Goal: Task Accomplishment & Management: Use online tool/utility

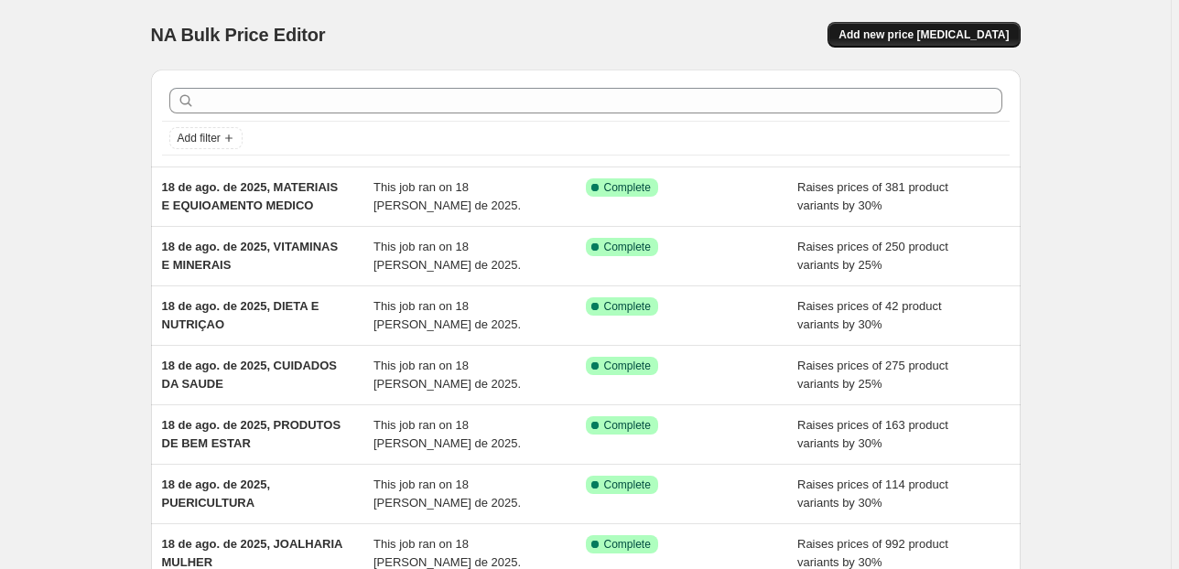
click at [994, 40] on span "Add new price [MEDICAL_DATA]" at bounding box center [923, 34] width 170 height 15
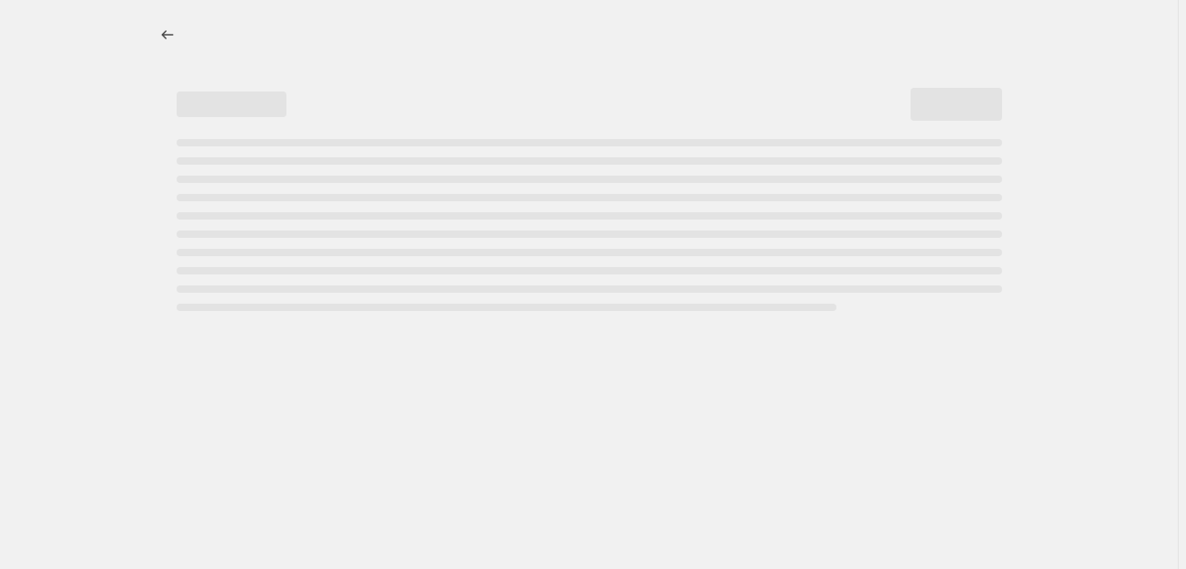
select select "percentage"
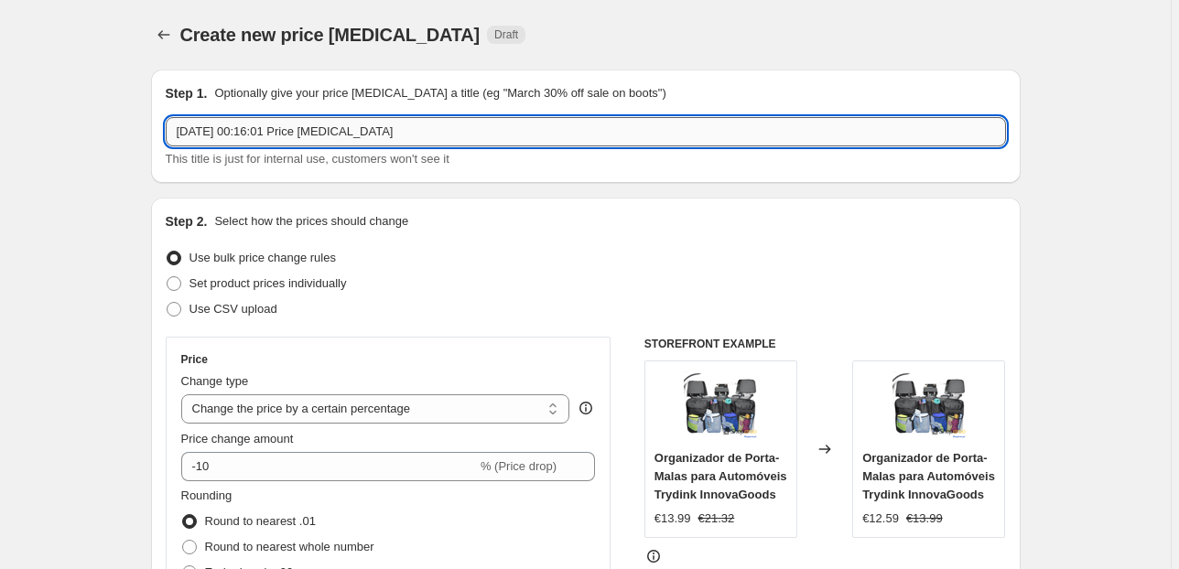
drag, startPoint x: 413, startPoint y: 126, endPoint x: 254, endPoint y: 135, distance: 159.5
click at [254, 135] on input "[DATE] 00:16:01 Price [MEDICAL_DATA]" at bounding box center [586, 131] width 840 height 29
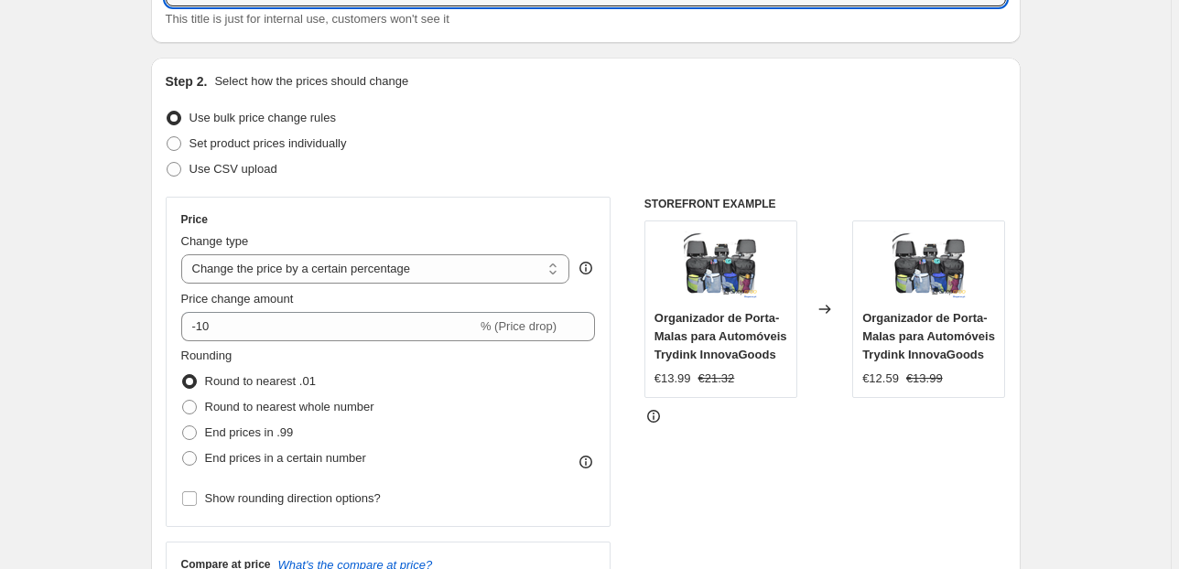
scroll to position [146, 0]
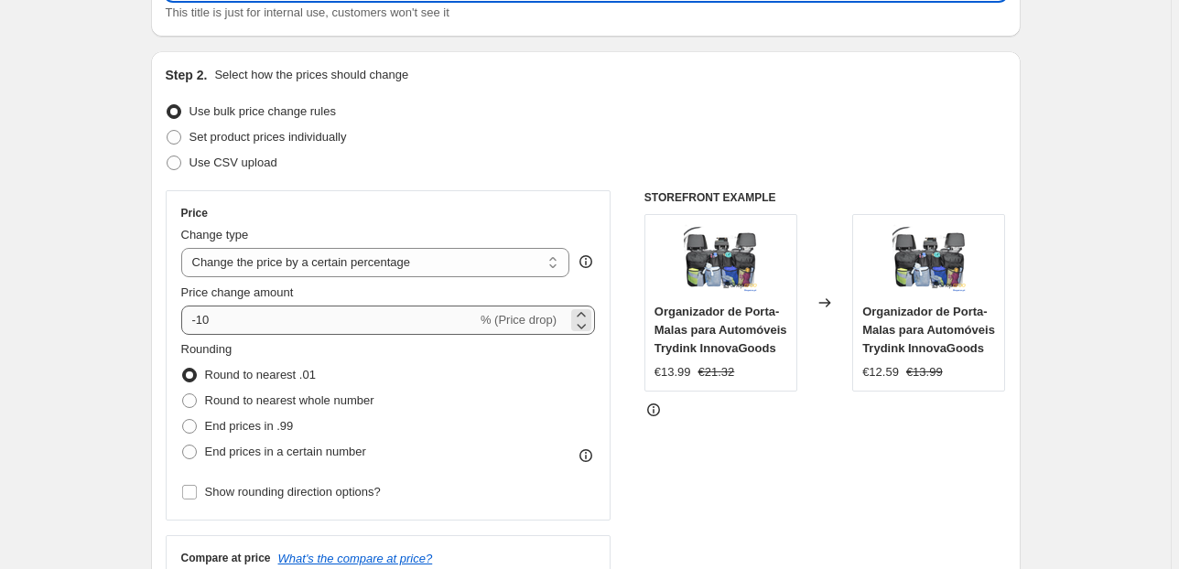
type input "[DATE], CUIDADO E ESTIMULAÇÃO"
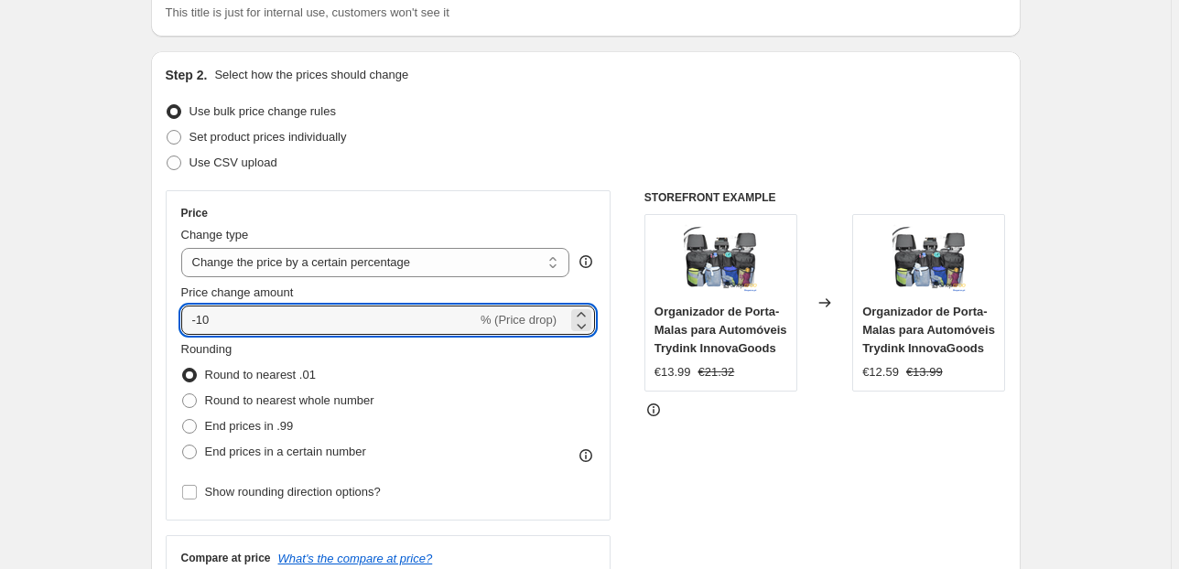
drag, startPoint x: 213, startPoint y: 322, endPoint x: 121, endPoint y: 323, distance: 92.4
type input "1"
type input "5"
click at [154, 233] on div "Step 2. Select how the prices should change Use bulk price change rules Set pro…" at bounding box center [586, 372] width 870 height 643
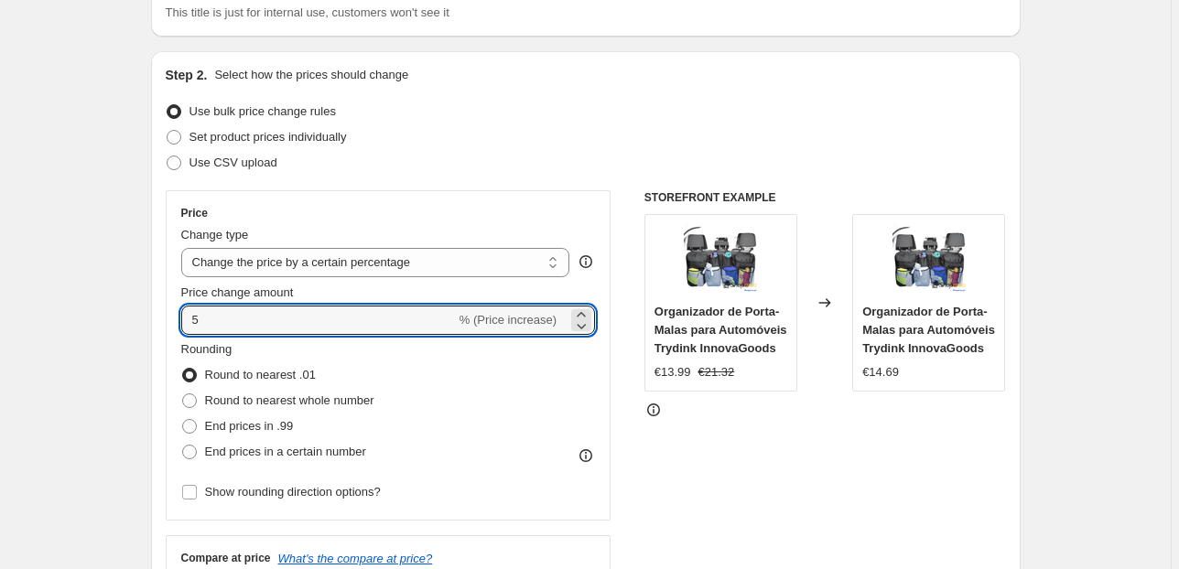
drag, startPoint x: 200, startPoint y: 326, endPoint x: 149, endPoint y: 326, distance: 51.3
click at [158, 326] on div "Step 2. Select how the prices should change Use bulk price change rules Set pro…" at bounding box center [586, 372] width 870 height 643
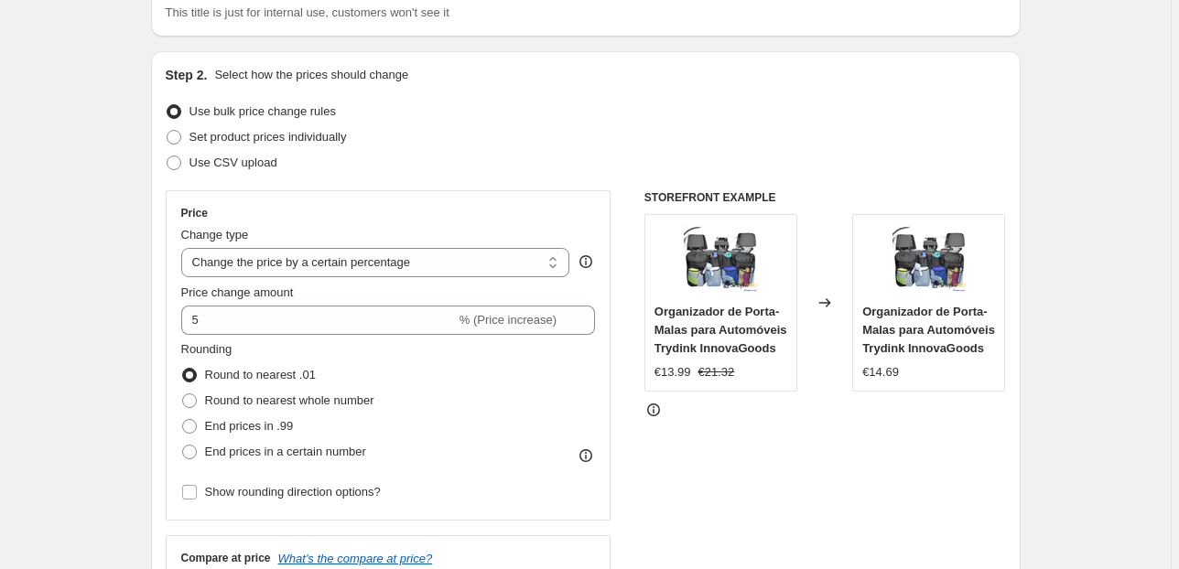
click at [171, 306] on div "Price Change type Change the price to a certain amount Change the price by a ce…" at bounding box center [389, 355] width 446 height 330
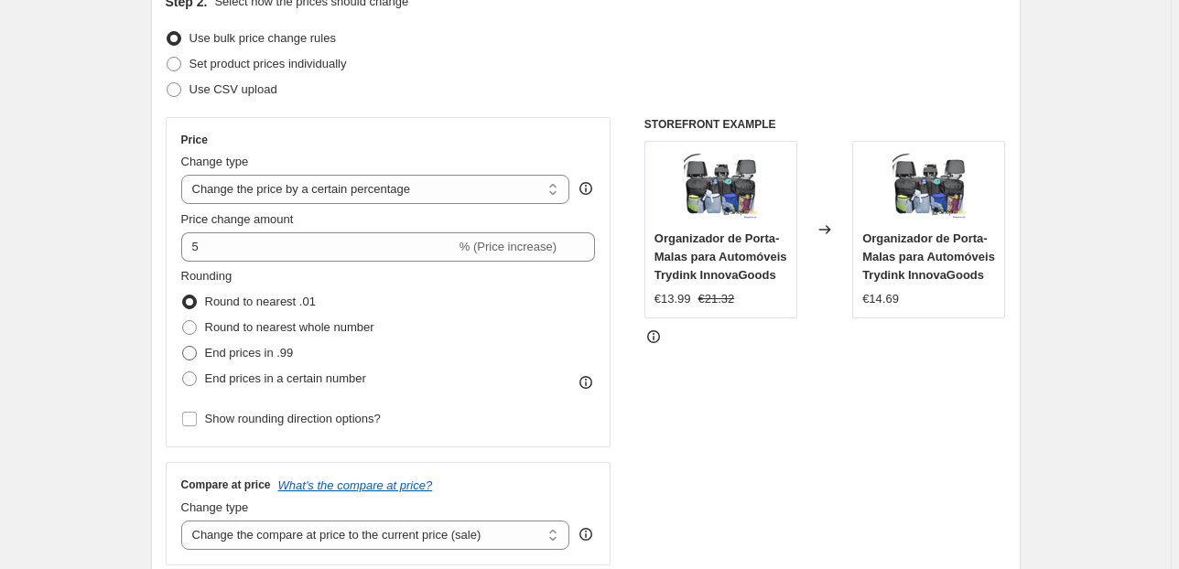
click at [237, 348] on span "End prices in .99" at bounding box center [249, 353] width 89 height 14
click at [183, 347] on input "End prices in .99" at bounding box center [182, 346] width 1 height 1
radio input "true"
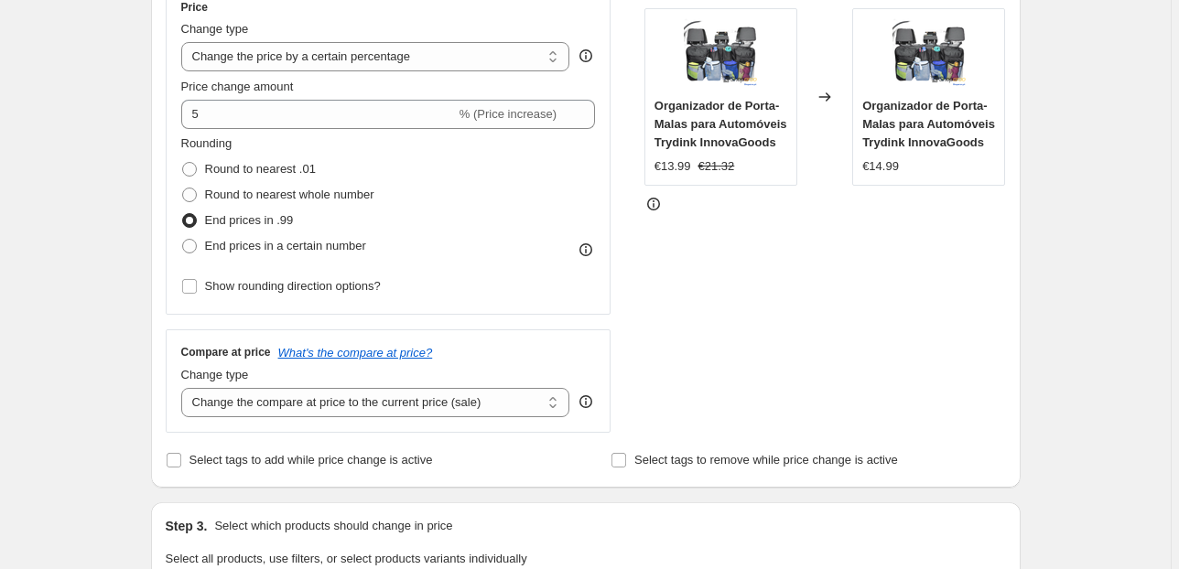
scroll to position [366, 0]
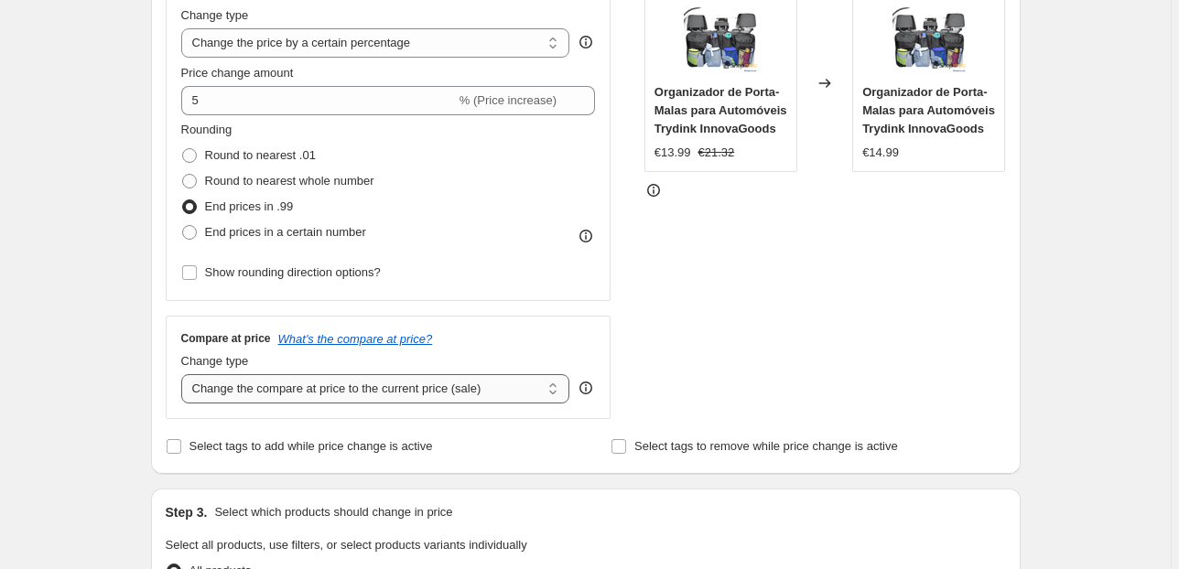
click at [249, 380] on select "Change the compare at price to the current price (sale) Change the compare at p…" at bounding box center [375, 388] width 389 height 29
select select "pp"
click at [184, 374] on select "Change the compare at price to the current price (sale) Change the compare at p…" at bounding box center [375, 388] width 389 height 29
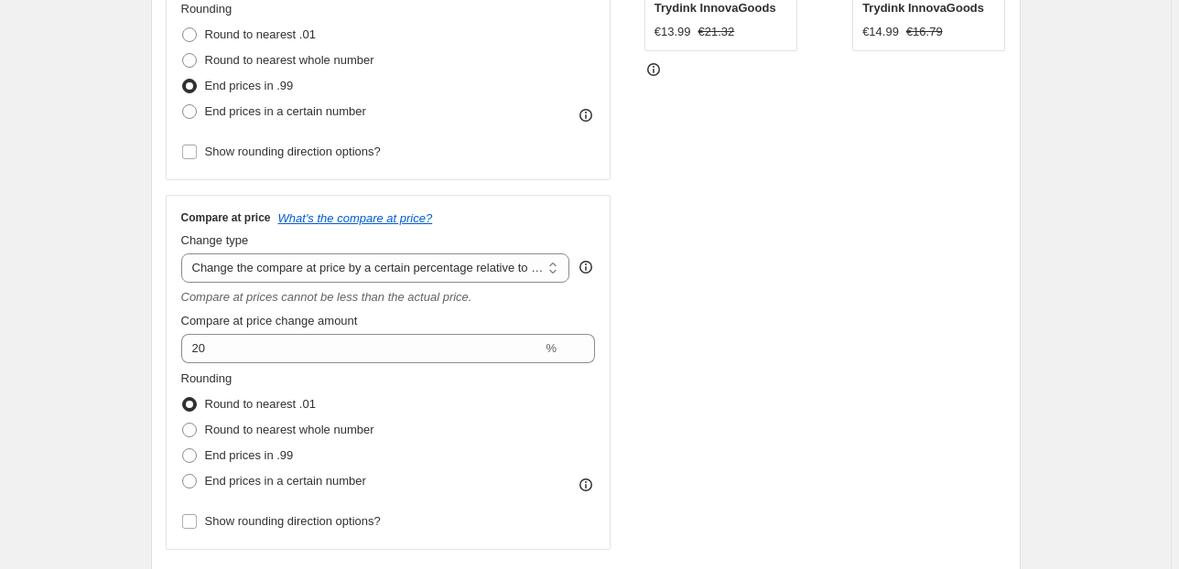
scroll to position [513, 0]
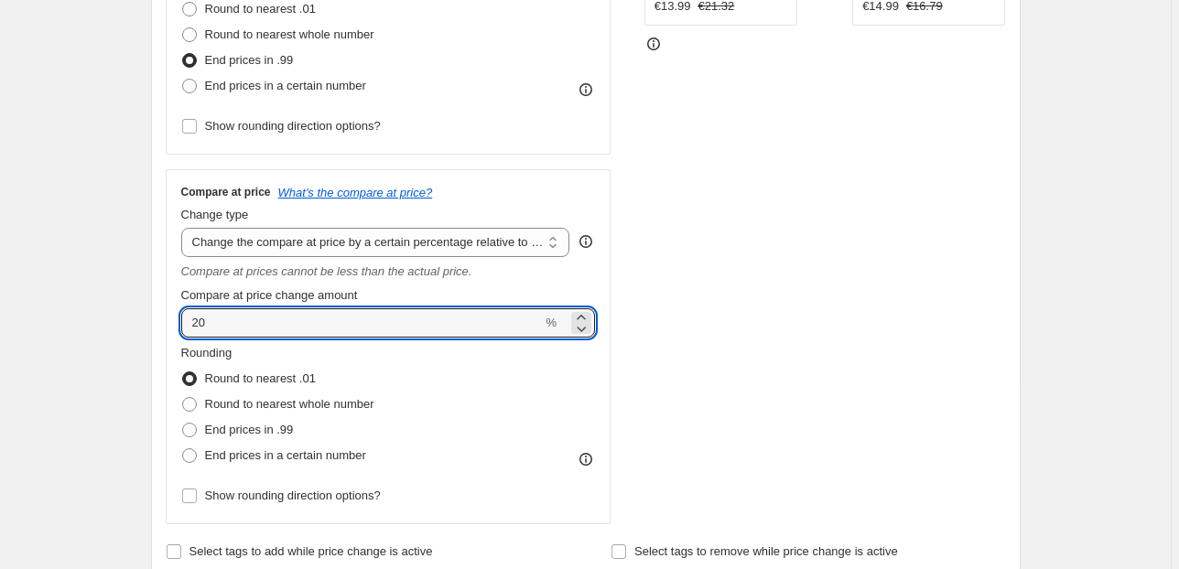
drag, startPoint x: 185, startPoint y: 331, endPoint x: 77, endPoint y: 334, distance: 108.0
click at [99, 334] on div "Create new price [MEDICAL_DATA]. This page is ready Create new price [MEDICAL_D…" at bounding box center [585, 542] width 1171 height 2111
click at [77, 333] on div "Create new price [MEDICAL_DATA]. This page is ready Create new price [MEDICAL_D…" at bounding box center [585, 542] width 1171 height 2111
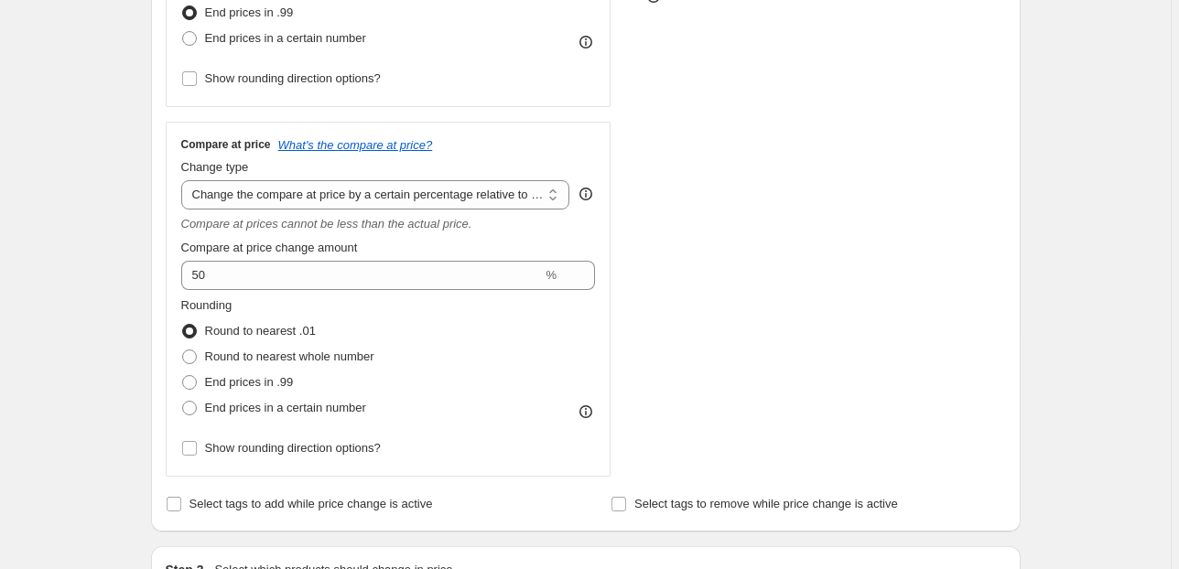
scroll to position [586, 0]
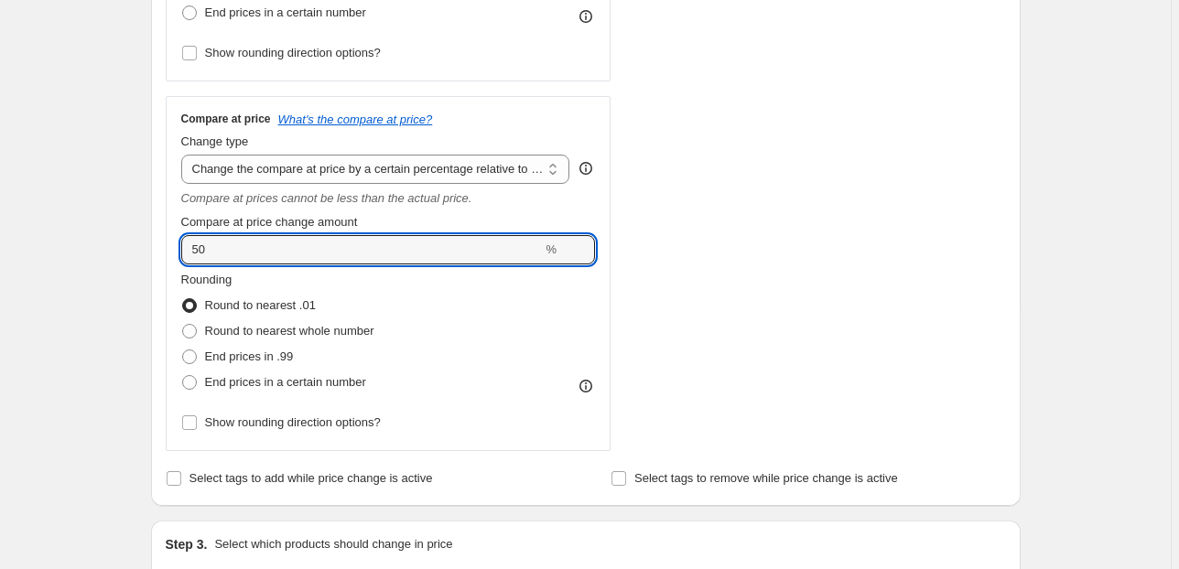
drag, startPoint x: 225, startPoint y: 254, endPoint x: 113, endPoint y: 274, distance: 113.3
click at [150, 258] on div "Step 1. Optionally give your price [MEDICAL_DATA] a title (eg "March 30% off sa…" at bounding box center [578, 441] width 884 height 1944
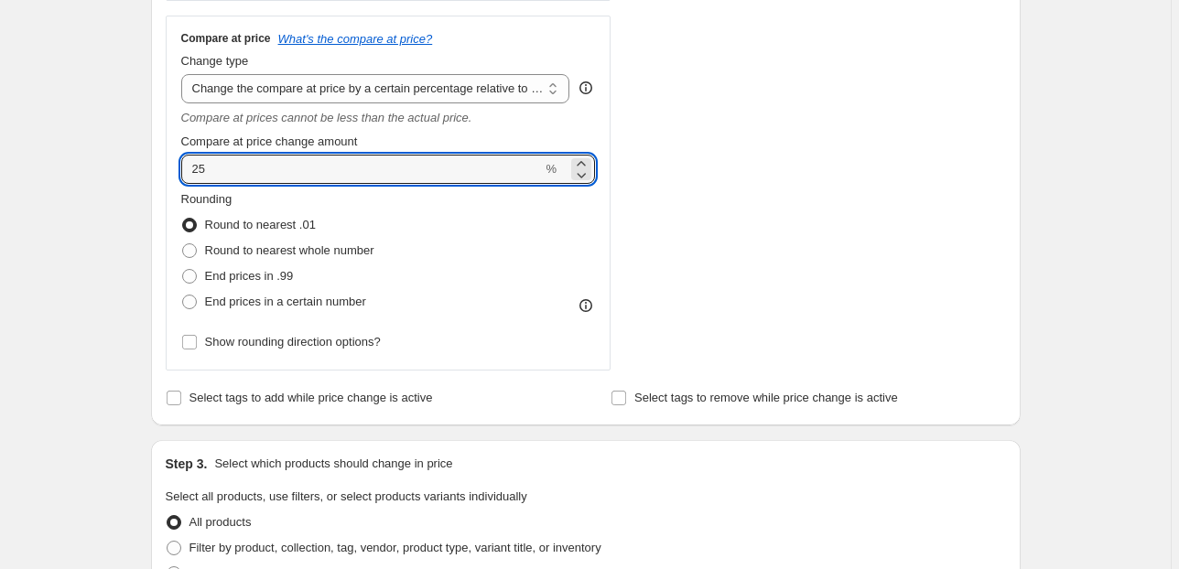
scroll to position [732, 0]
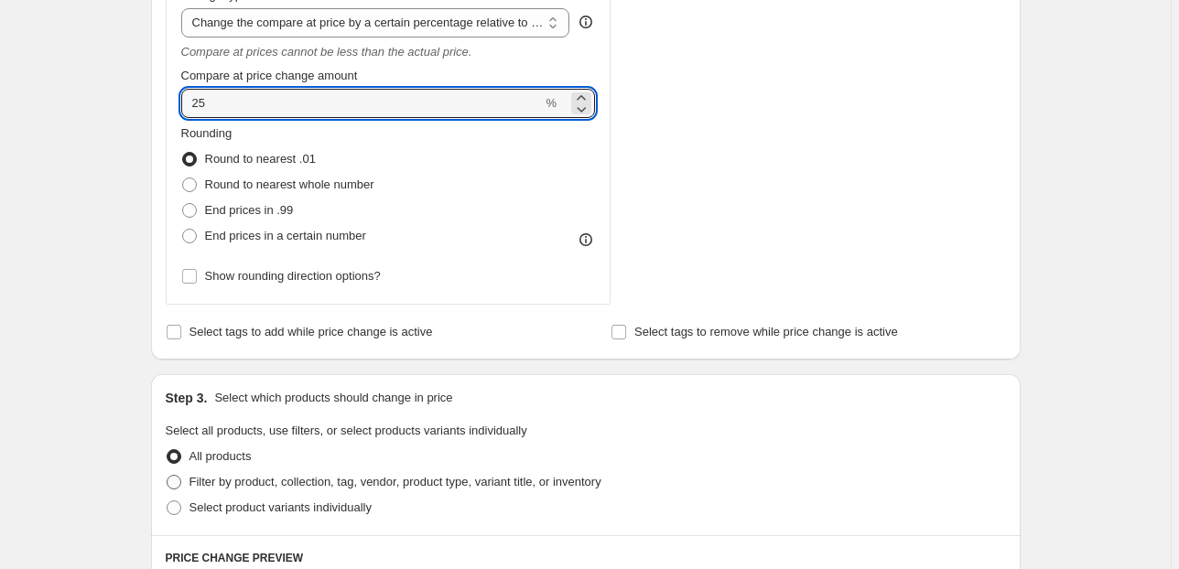
type input "25"
click at [242, 478] on span "Filter by product, collection, tag, vendor, product type, variant title, or inv…" at bounding box center [395, 482] width 412 height 14
click at [167, 476] on input "Filter by product, collection, tag, vendor, product type, variant title, or inv…" at bounding box center [167, 475] width 1 height 1
radio input "true"
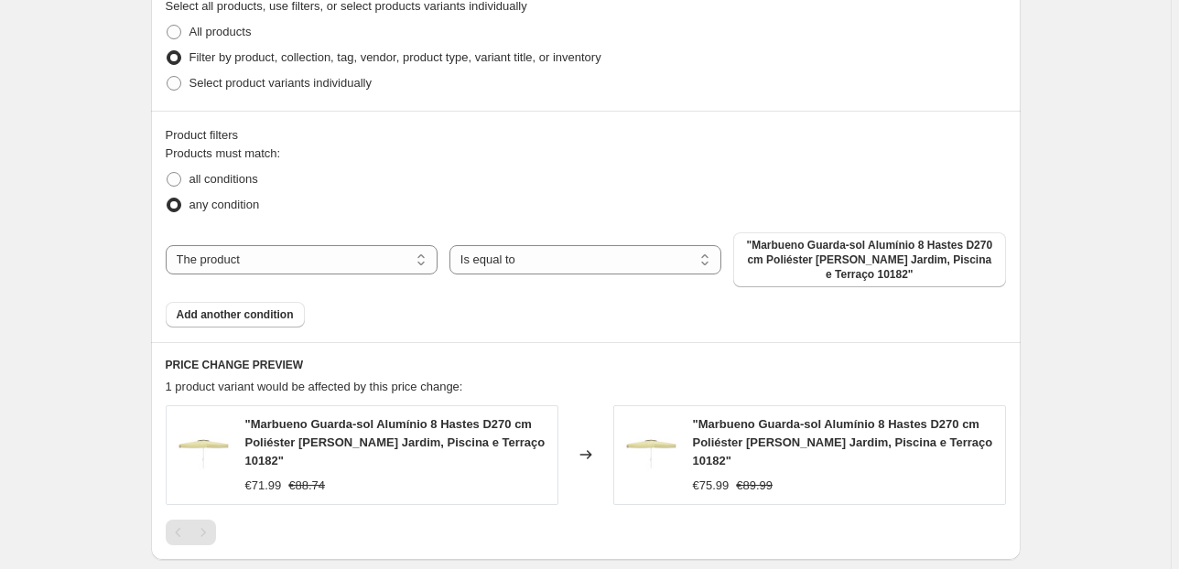
scroll to position [1172, 0]
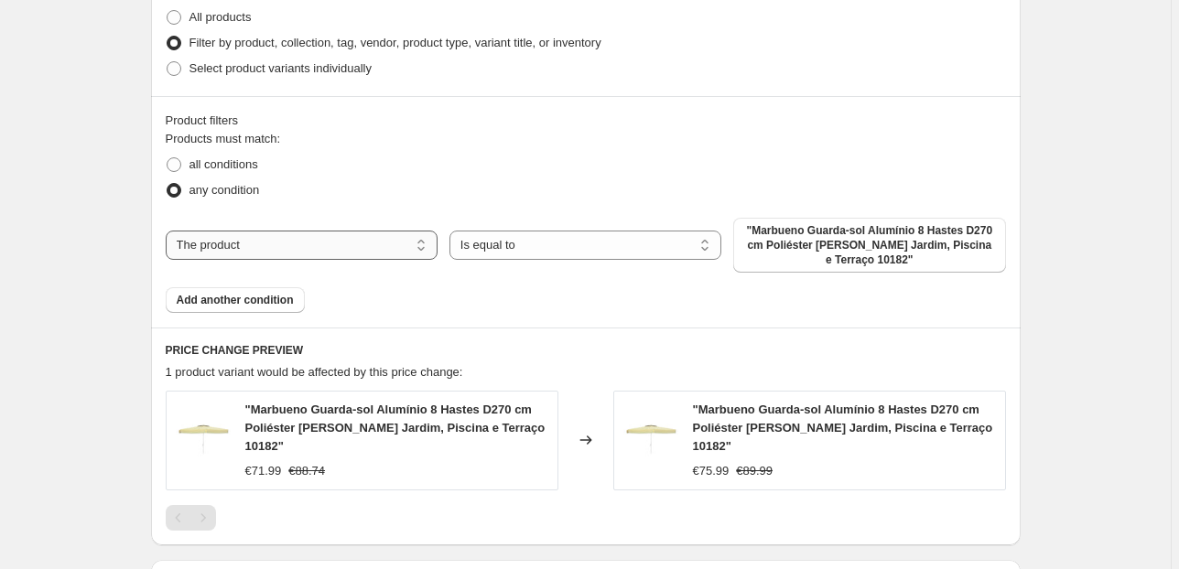
click at [357, 232] on select "The product The product's collection The product's tag The product's vendor The…" at bounding box center [302, 245] width 272 height 29
select select "collection"
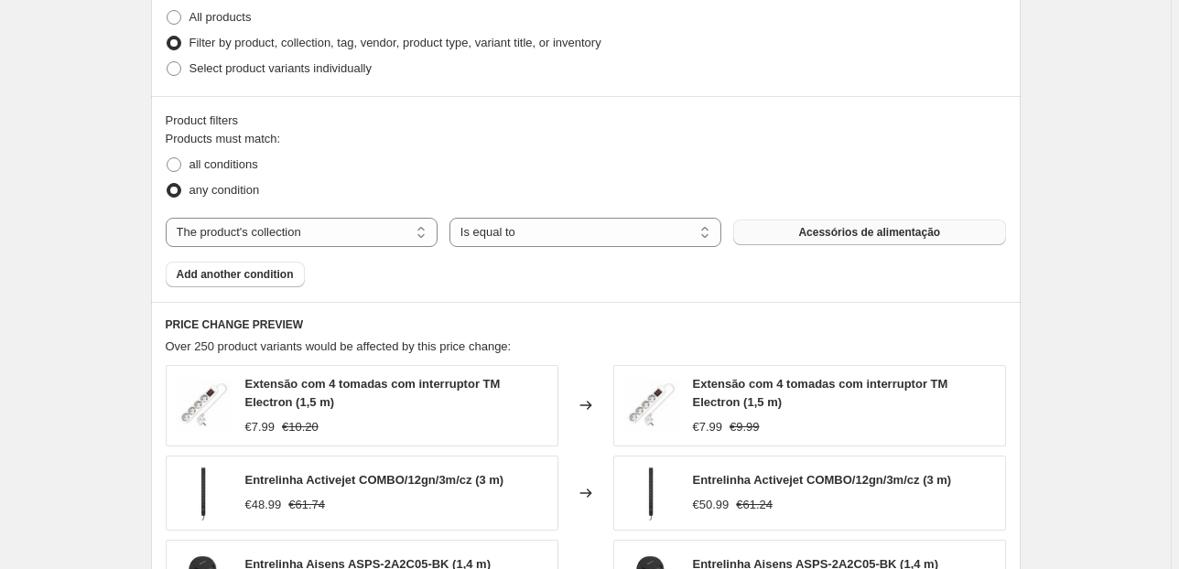
click at [864, 234] on span "Acessórios de alimentação" at bounding box center [869, 232] width 142 height 15
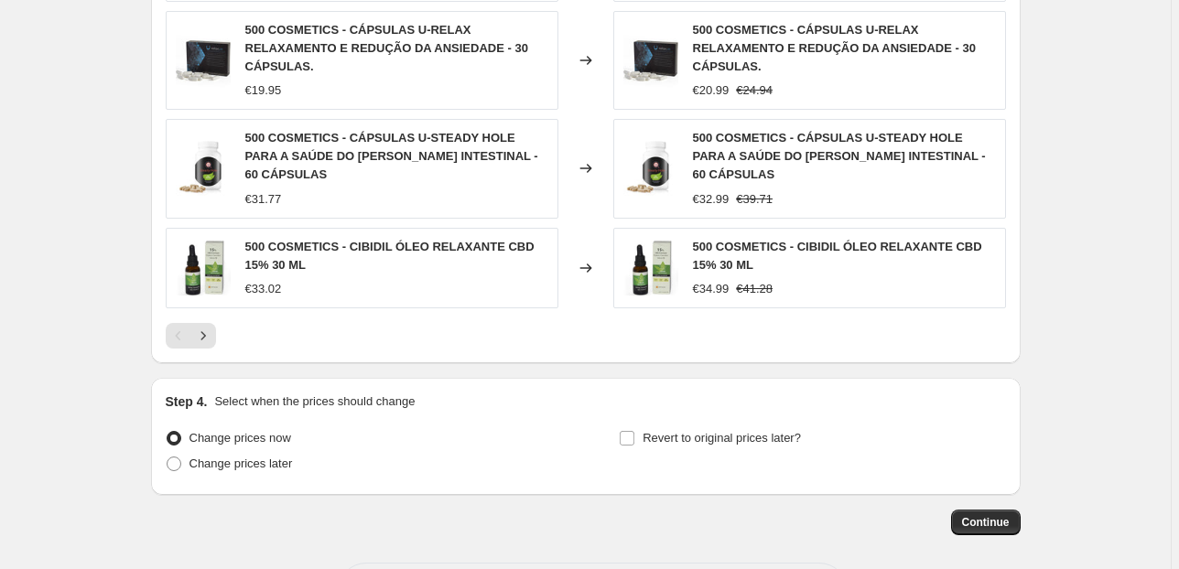
scroll to position [1780, 0]
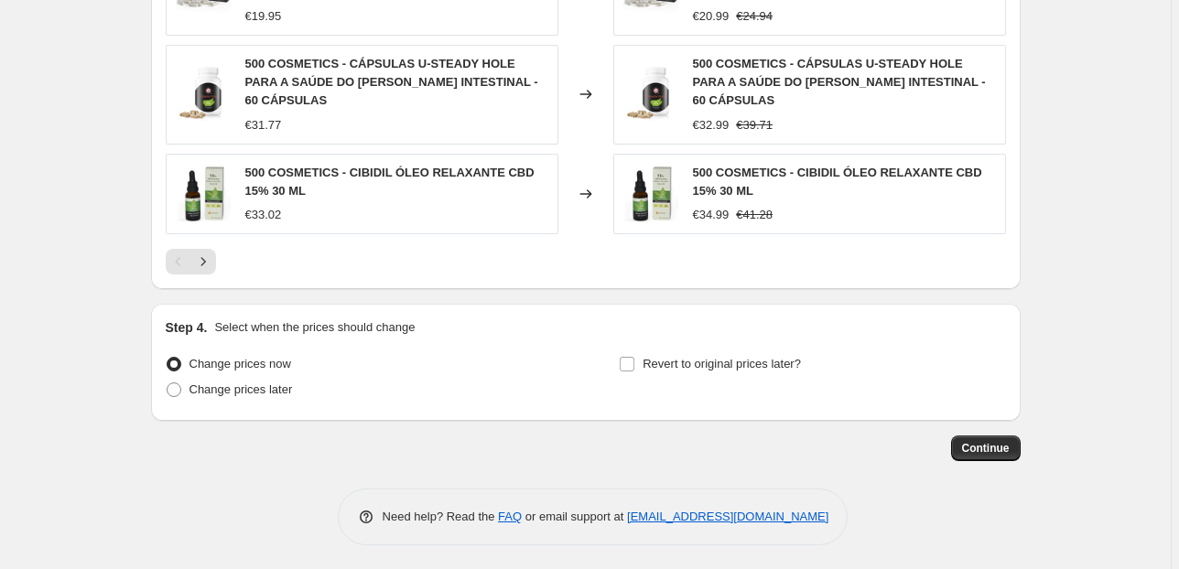
click at [191, 264] on div "Pagination" at bounding box center [179, 262] width 26 height 26
click at [201, 264] on icon "Next" at bounding box center [203, 262] width 18 height 18
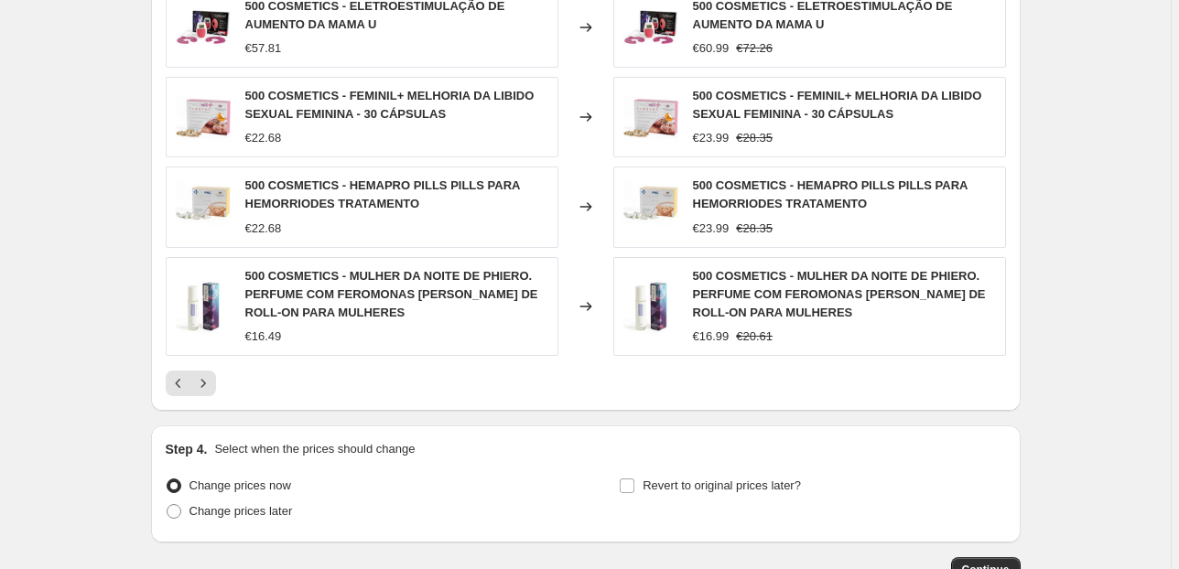
scroll to position [1641, 0]
click at [211, 377] on icon "Next" at bounding box center [203, 382] width 18 height 18
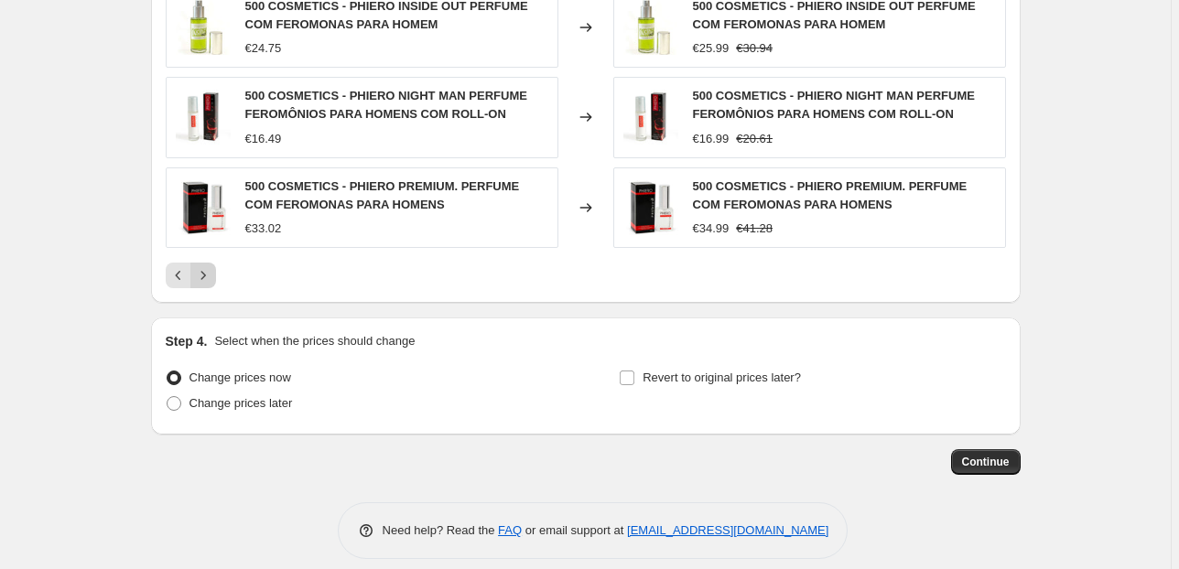
scroll to position [1744, 0]
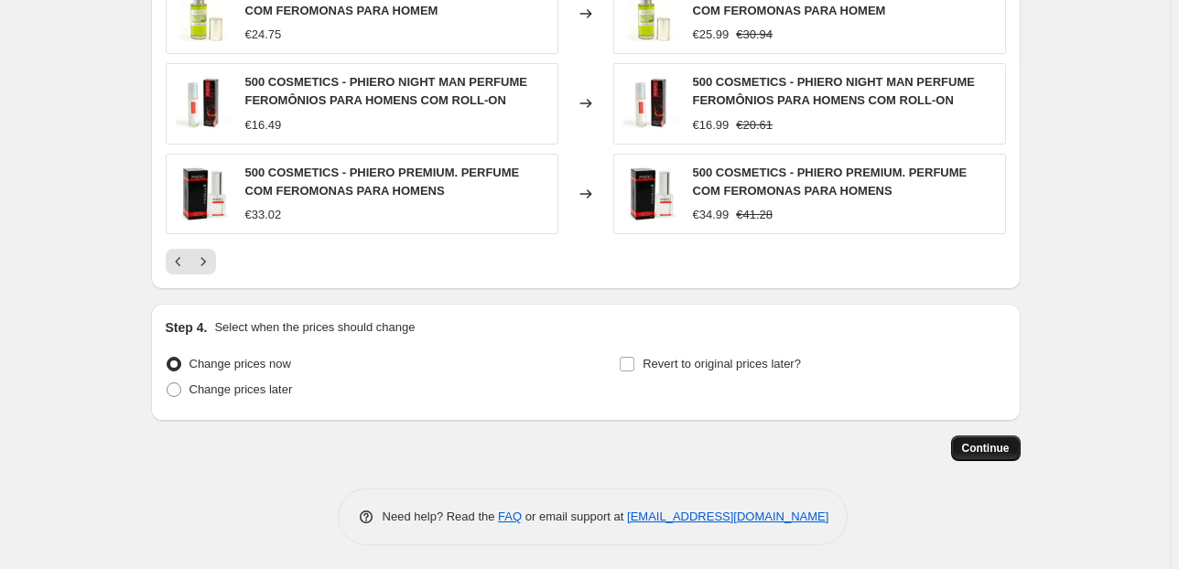
click at [1010, 447] on span "Continue" at bounding box center [986, 448] width 48 height 15
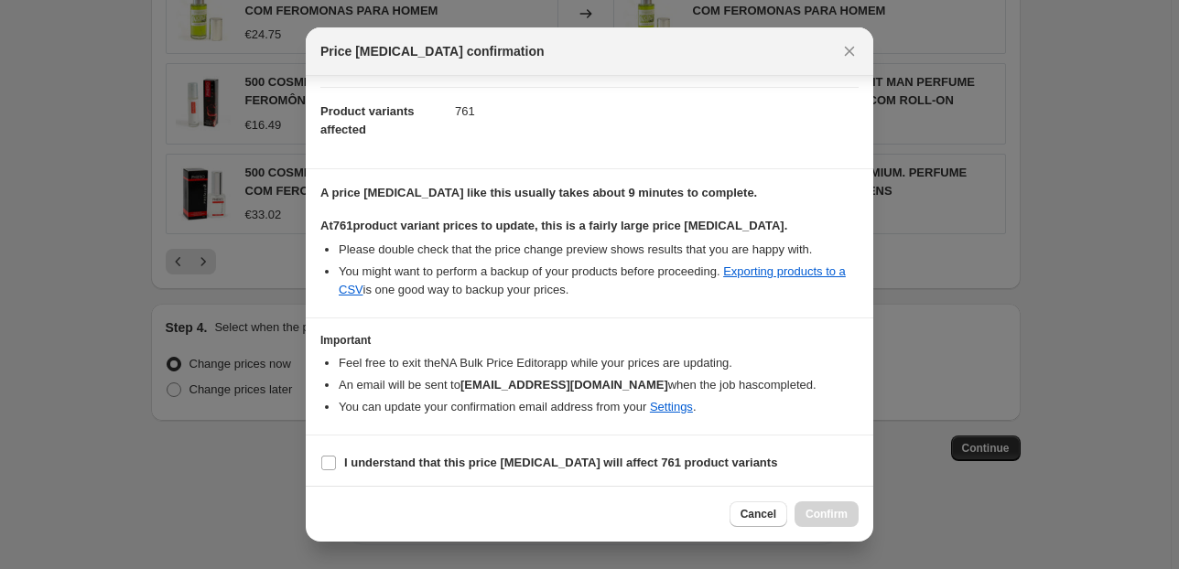
scroll to position [187, 0]
drag, startPoint x: 340, startPoint y: 454, endPoint x: 365, endPoint y: 472, distance: 31.5
click at [339, 455] on label "I understand that this price [MEDICAL_DATA] will affect 761 product variants" at bounding box center [548, 461] width 457 height 26
click at [336, 455] on input "I understand that this price [MEDICAL_DATA] will affect 761 product variants" at bounding box center [328, 461] width 15 height 15
checkbox input "true"
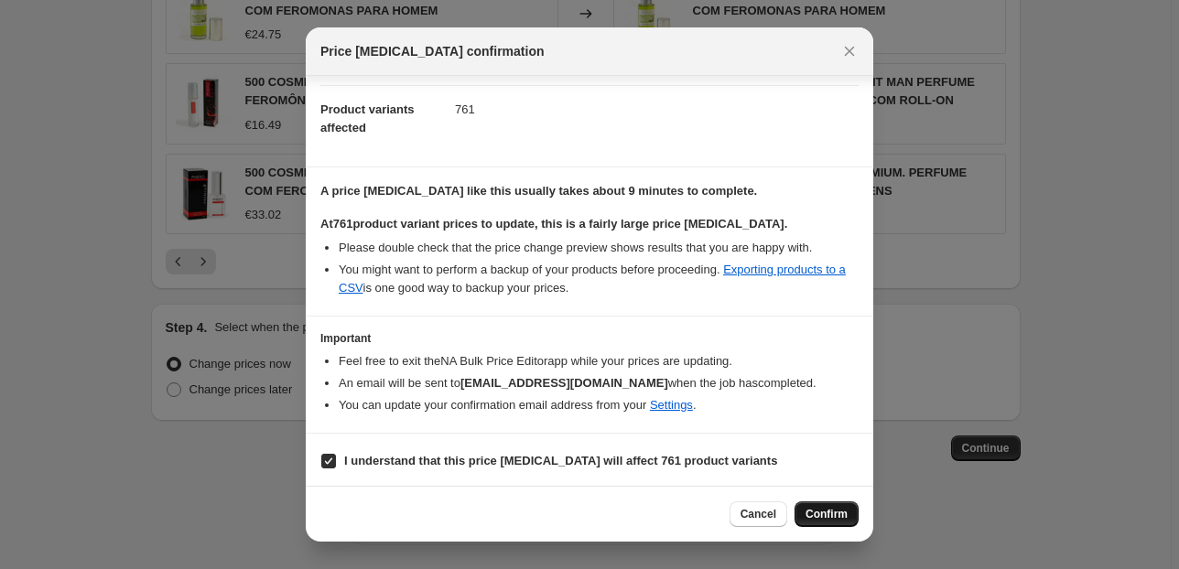
click at [820, 519] on span "Confirm" at bounding box center [826, 514] width 42 height 15
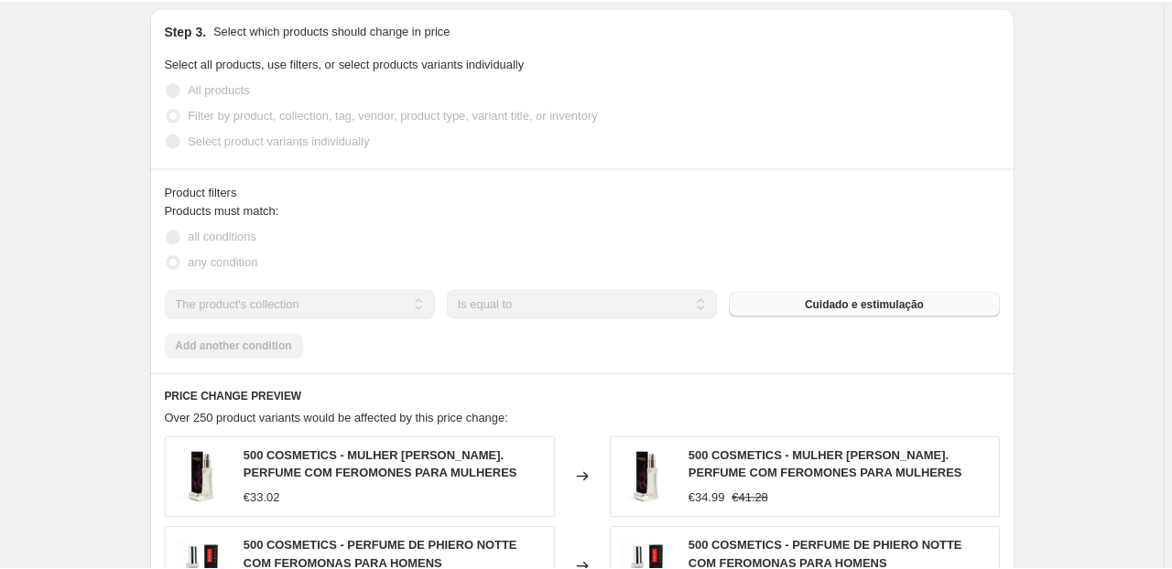
scroll to position [1279, 0]
